Goal: Transaction & Acquisition: Purchase product/service

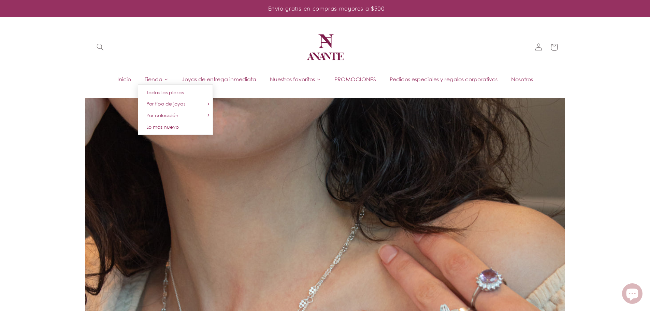
click at [149, 79] on span "Tienda" at bounding box center [154, 79] width 18 height 8
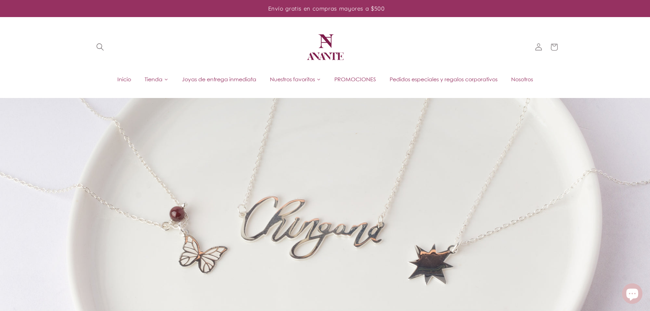
click at [100, 47] on icon "Búsqueda" at bounding box center [100, 47] width 8 height 8
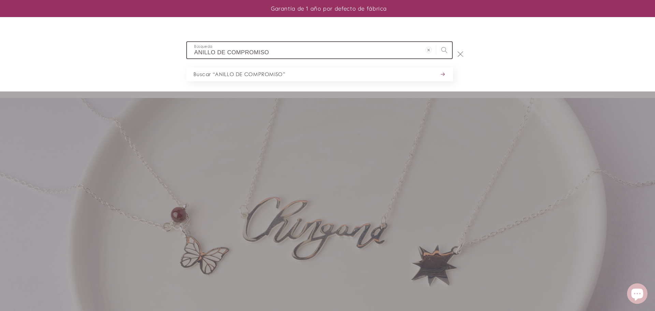
type input "ANILLO DE COMPROMISO"
click at [437, 42] on button "Búsqueda" at bounding box center [445, 50] width 16 height 16
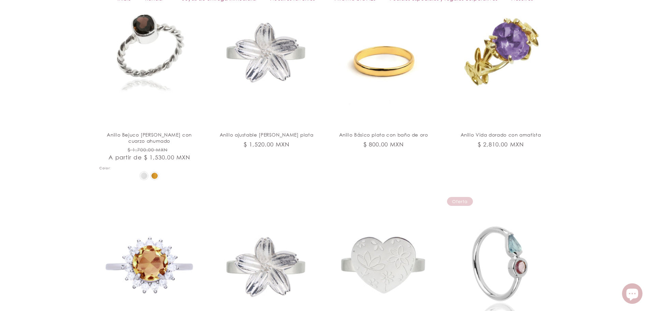
scroll to position [1058, 0]
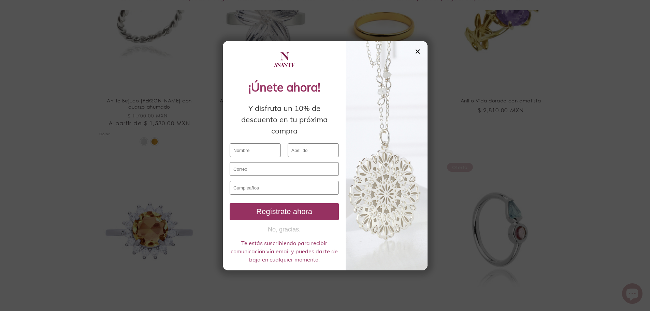
click at [421, 50] on div at bounding box center [387, 155] width 82 height 229
click at [419, 51] on div "✕" at bounding box center [418, 52] width 6 height 8
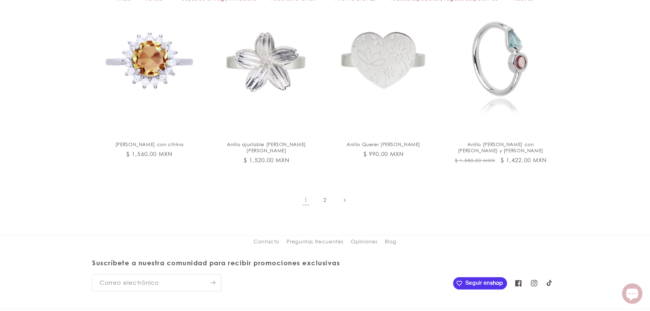
scroll to position [1275, 0]
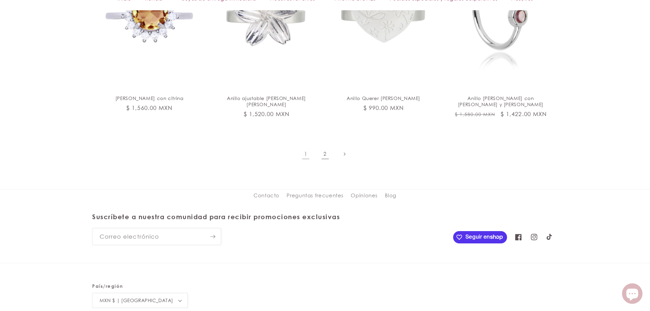
click at [325, 146] on link "2" at bounding box center [325, 154] width 16 height 16
